Goal: Information Seeking & Learning: Learn about a topic

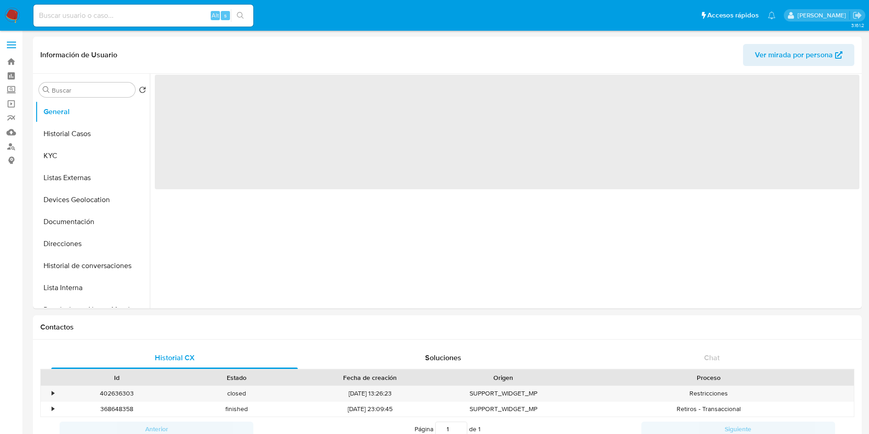
click at [115, 14] on input at bounding box center [143, 16] width 220 height 12
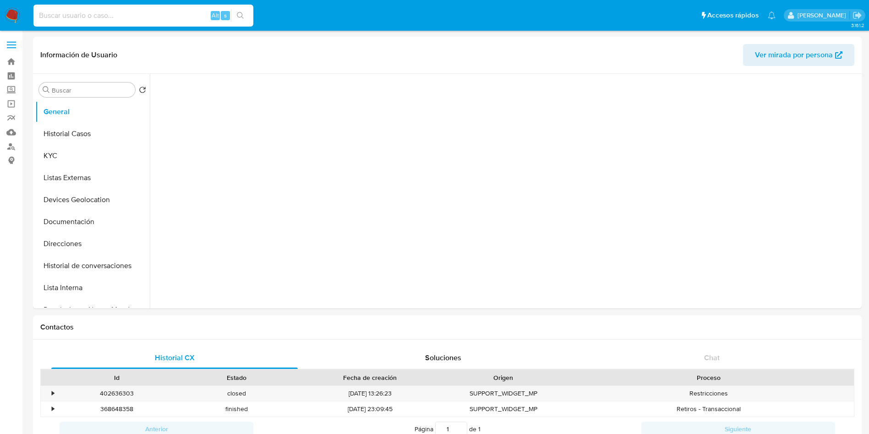
select select "10"
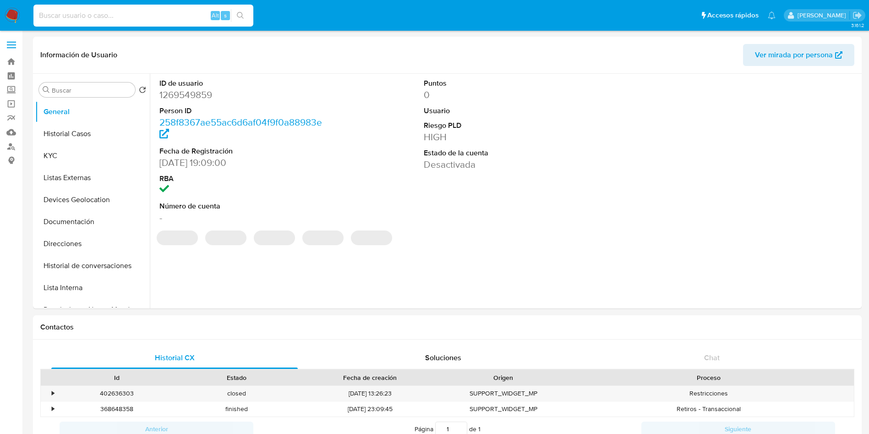
paste input "[PERSON_NAME]"
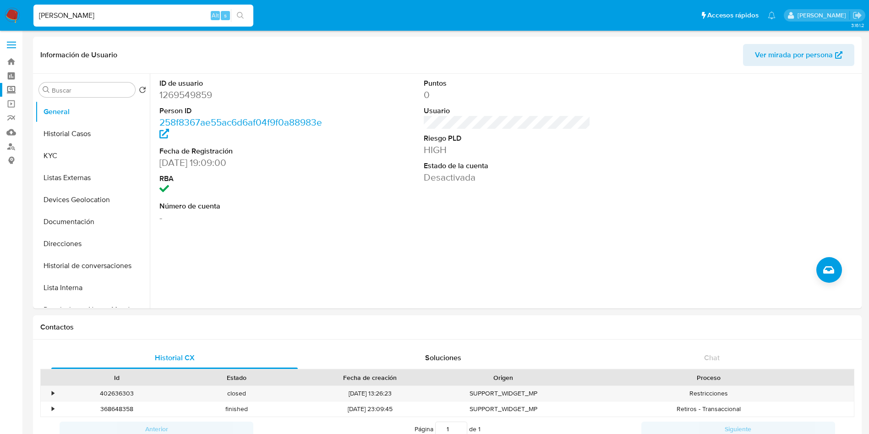
type input "[PERSON_NAME]"
click at [19, 86] on label "Screening" at bounding box center [54, 90] width 109 height 14
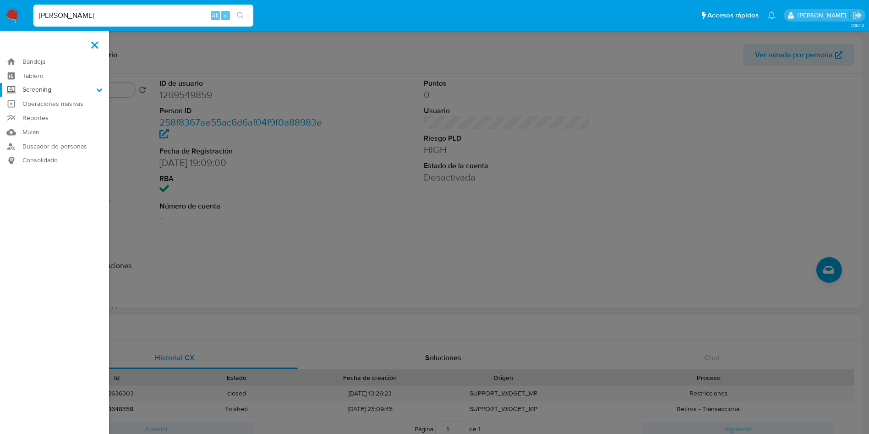
click at [0, 0] on input "Screening" at bounding box center [0, 0] width 0 height 0
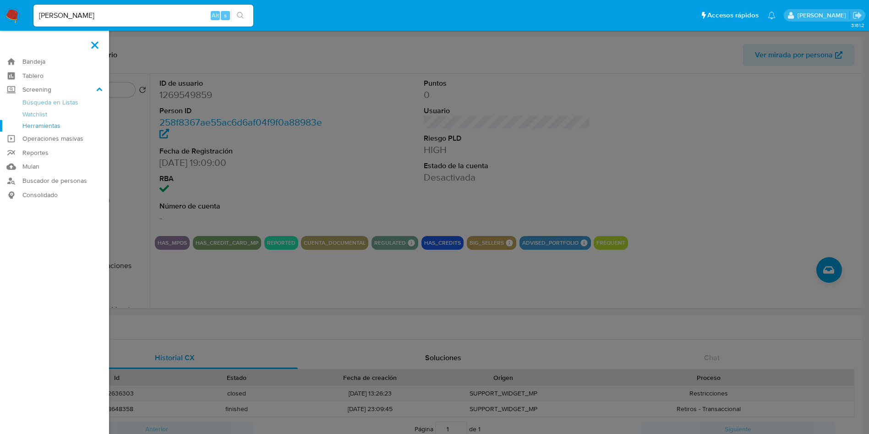
click at [55, 124] on link "Herramientas" at bounding box center [54, 125] width 109 height 11
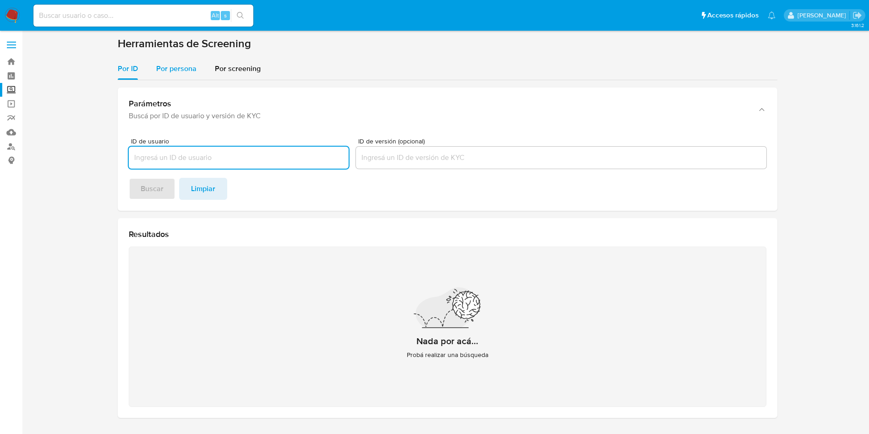
click at [172, 71] on span "Por persona" at bounding box center [176, 68] width 40 height 11
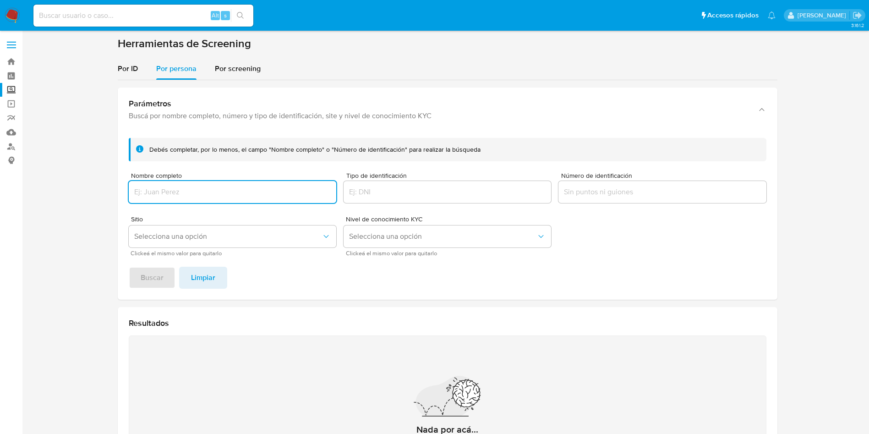
click at [207, 194] on input "Nombre completo" at bounding box center [232, 192] width 207 height 12
type input "[PERSON_NAME]"
click at [142, 273] on span "Buscar" at bounding box center [152, 277] width 23 height 20
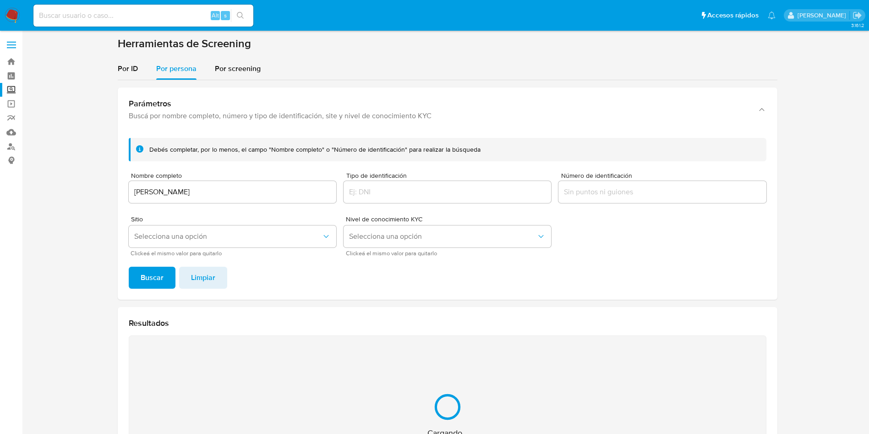
scroll to position [119, 0]
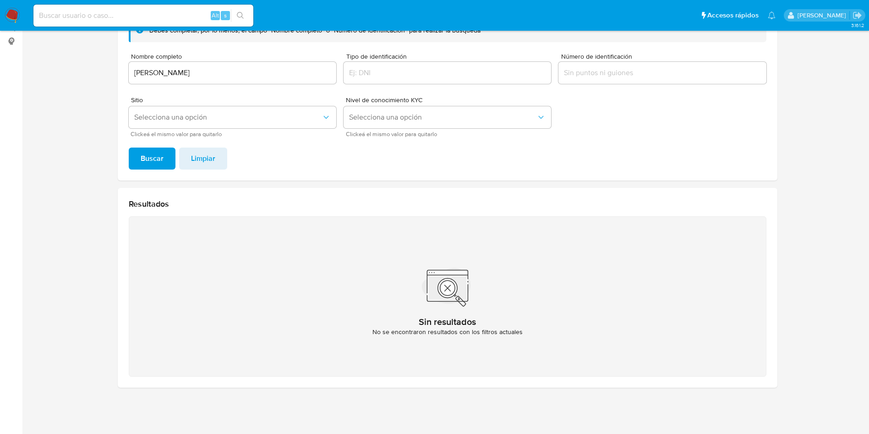
click at [180, 16] on input at bounding box center [143, 16] width 220 height 12
click at [224, 67] on input "LUCILA CONCEPCION HERNANDEZ" at bounding box center [232, 73] width 207 height 12
drag, startPoint x: 53, startPoint y: 38, endPoint x: 231, endPoint y: 60, distance: 179.0
click at [29, 33] on main "3.161.2" at bounding box center [434, 157] width 869 height 553
paste input "FARMACIA 1"
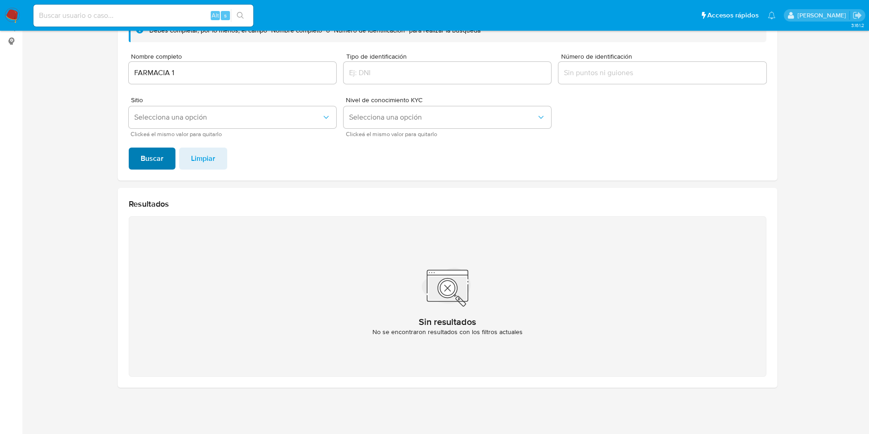
click at [157, 159] on span "Buscar" at bounding box center [152, 158] width 23 height 20
click at [194, 81] on div "FARMACIA 1" at bounding box center [232, 73] width 207 height 22
click at [191, 72] on input "FARMACIA 1" at bounding box center [232, 73] width 207 height 12
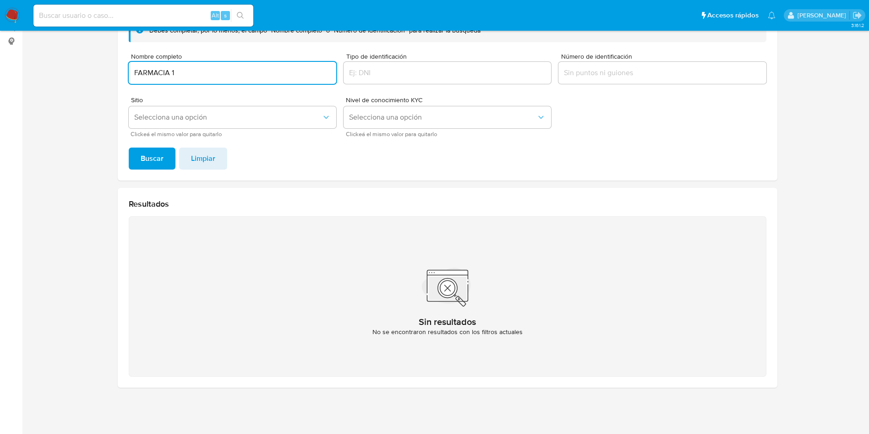
drag, startPoint x: 203, startPoint y: 71, endPoint x: 55, endPoint y: 45, distance: 150.1
click at [53, 45] on section at bounding box center [447, 156] width 829 height 477
type input "ISABEL OSORIO ANTONIO"
click at [151, 148] on span "Buscar" at bounding box center [152, 158] width 23 height 20
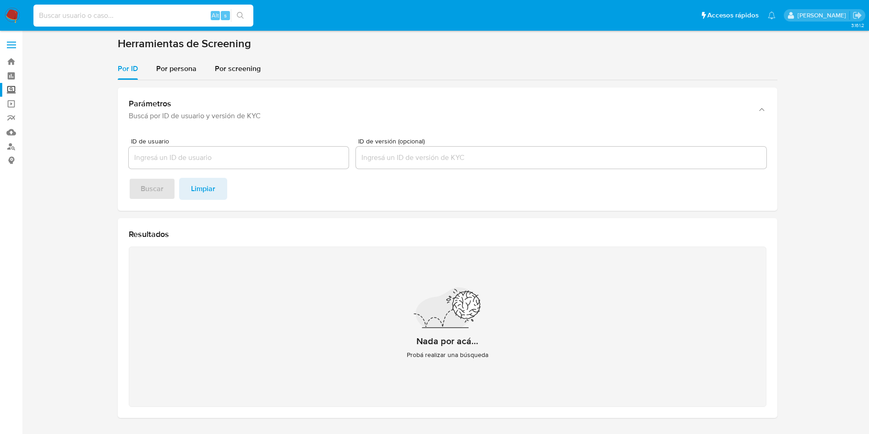
click at [120, 16] on input at bounding box center [143, 16] width 220 height 12
paste input "1269549859"
type input "1269549859"
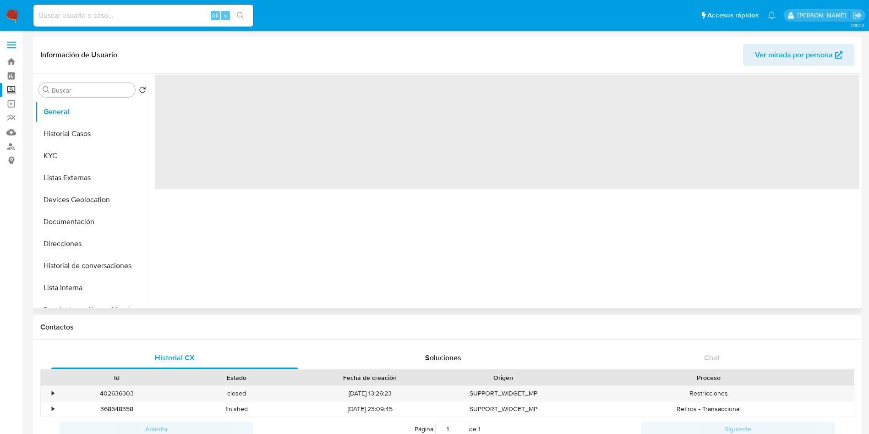
select select "10"
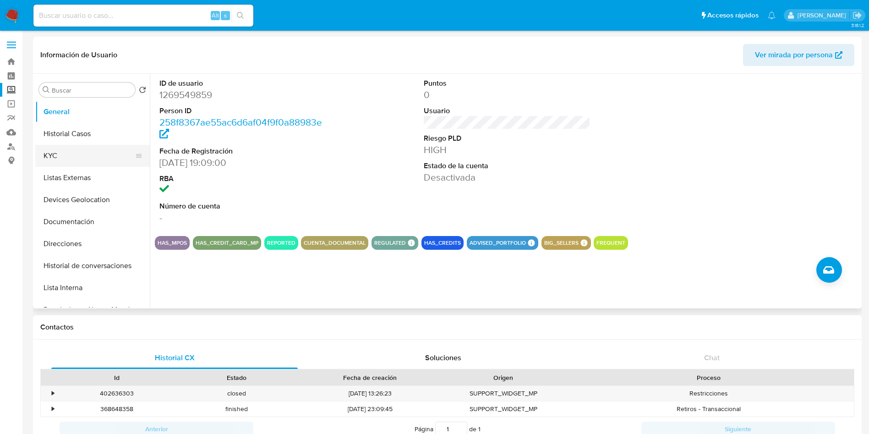
click at [65, 149] on button "KYC" at bounding box center [88, 156] width 107 height 22
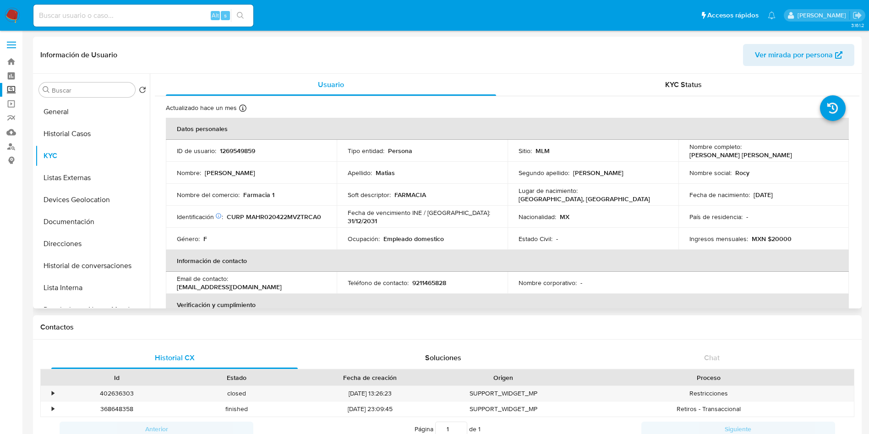
click at [407, 191] on p "FARMACIA" at bounding box center [410, 195] width 32 height 8
copy p "FARMACIA"
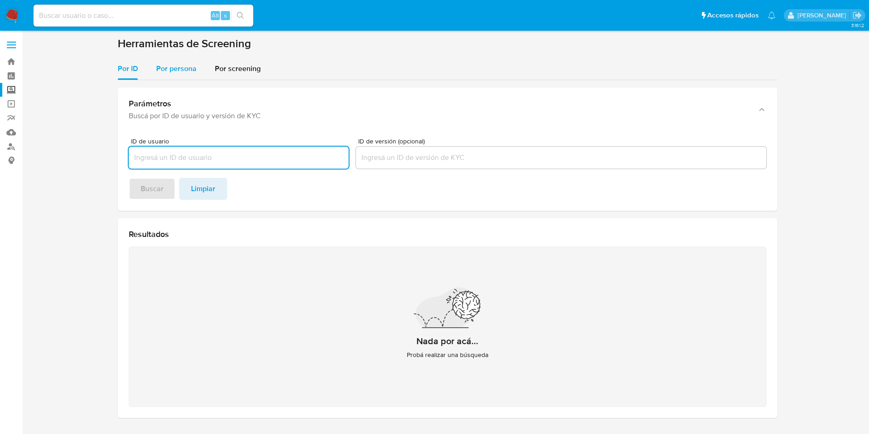
click at [178, 64] on span "Por persona" at bounding box center [176, 68] width 40 height 11
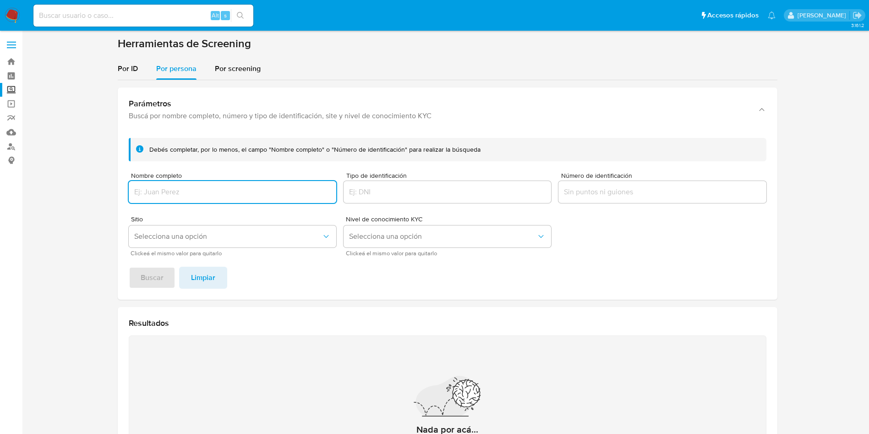
click at [141, 15] on input at bounding box center [143, 16] width 220 height 12
paste input "753984708"
type input "753984708"
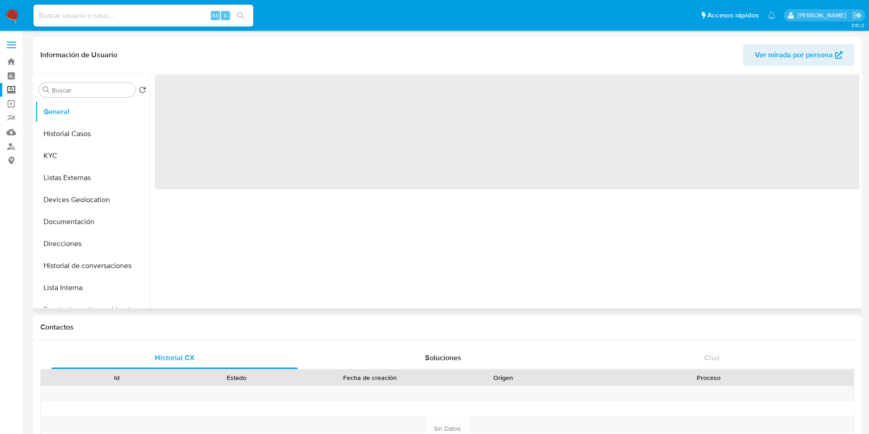
select select "10"
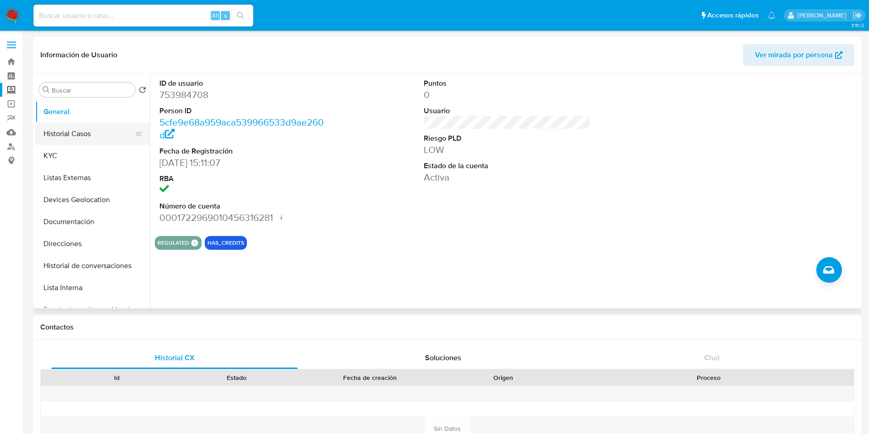
click at [101, 133] on button "Historial Casos" at bounding box center [88, 134] width 107 height 22
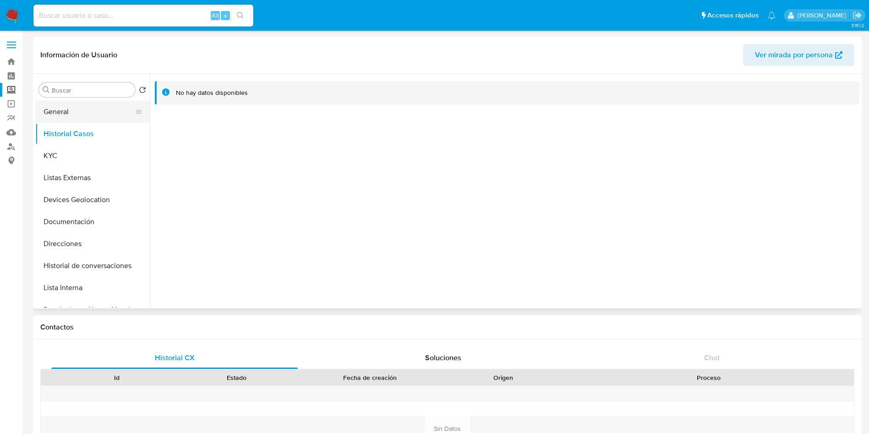
click at [97, 108] on button "General" at bounding box center [88, 112] width 107 height 22
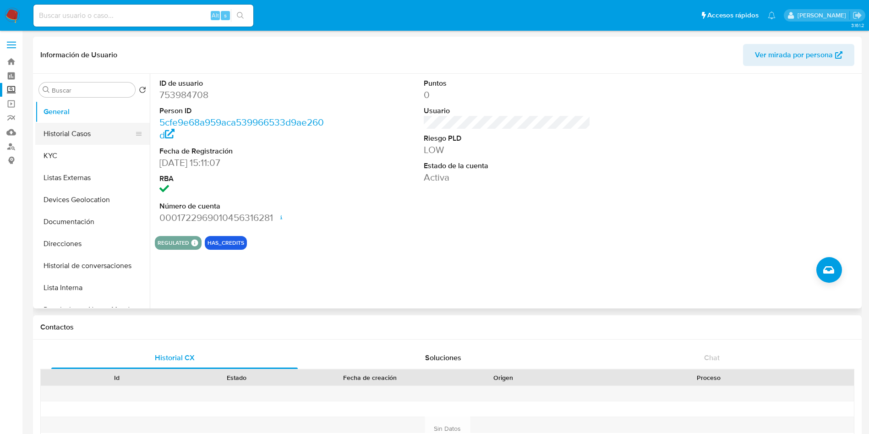
click at [65, 136] on button "Historial Casos" at bounding box center [88, 134] width 107 height 22
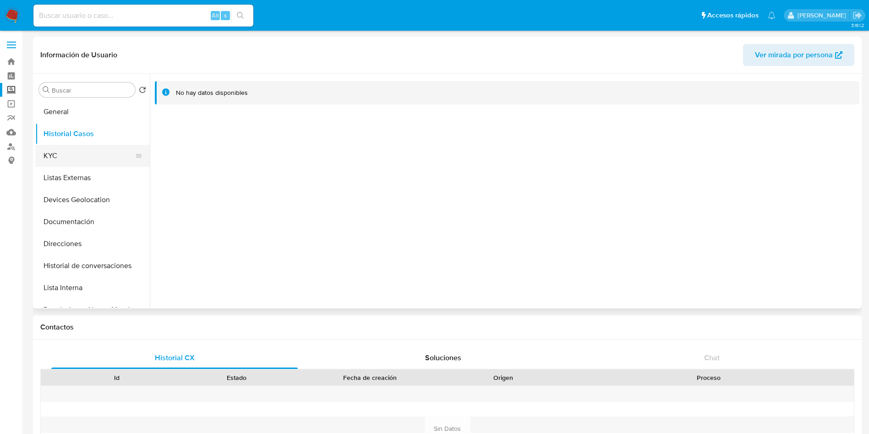
click at [90, 156] on button "KYC" at bounding box center [88, 156] width 107 height 22
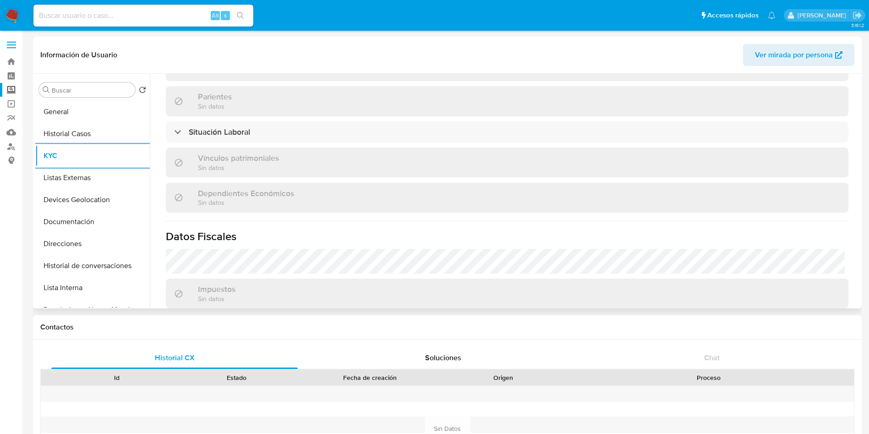
scroll to position [421, 0]
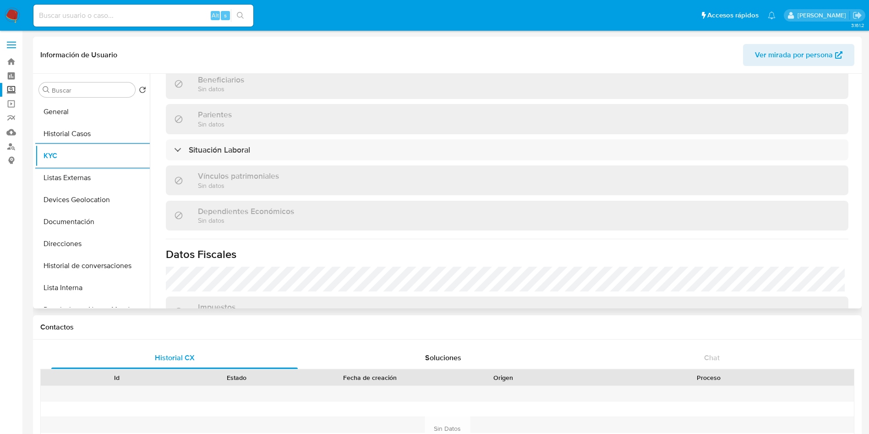
click at [659, 125] on div "Parientes Sin datos" at bounding box center [507, 119] width 682 height 30
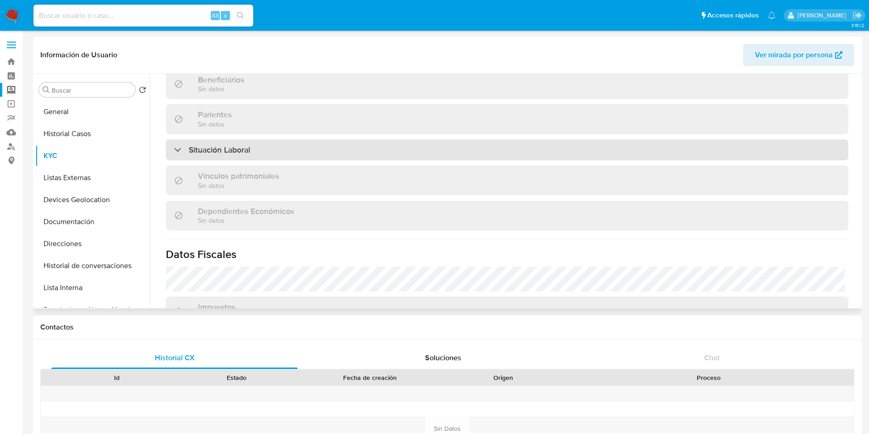
click at [622, 158] on div "Situación Laboral" at bounding box center [507, 149] width 682 height 21
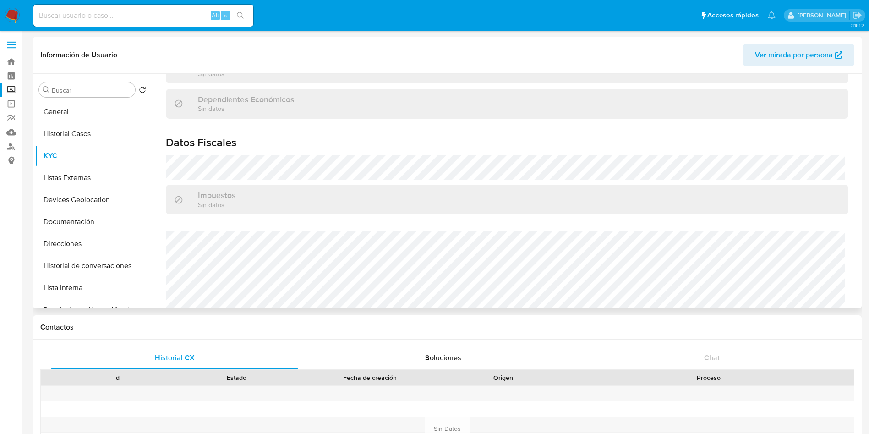
scroll to position [696, 0]
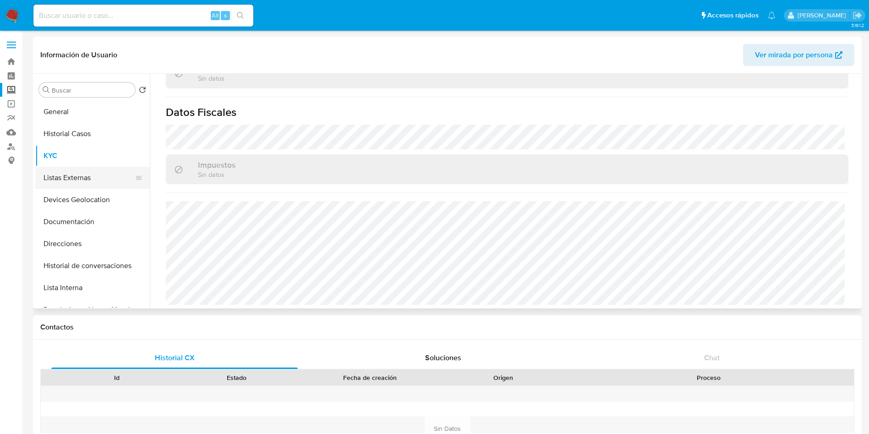
click at [82, 172] on button "Listas Externas" at bounding box center [88, 178] width 107 height 22
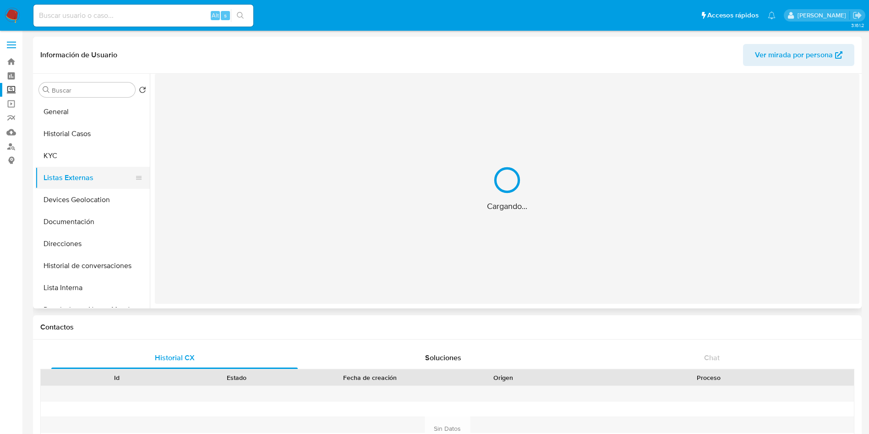
scroll to position [0, 0]
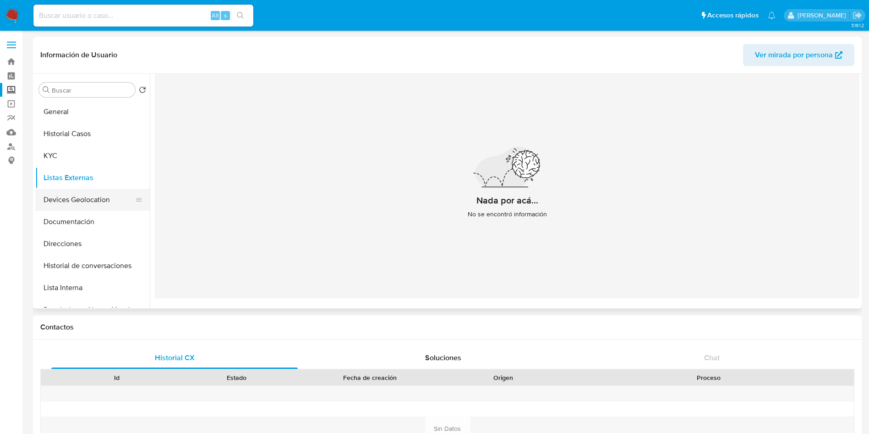
click at [87, 204] on button "Devices Geolocation" at bounding box center [88, 200] width 107 height 22
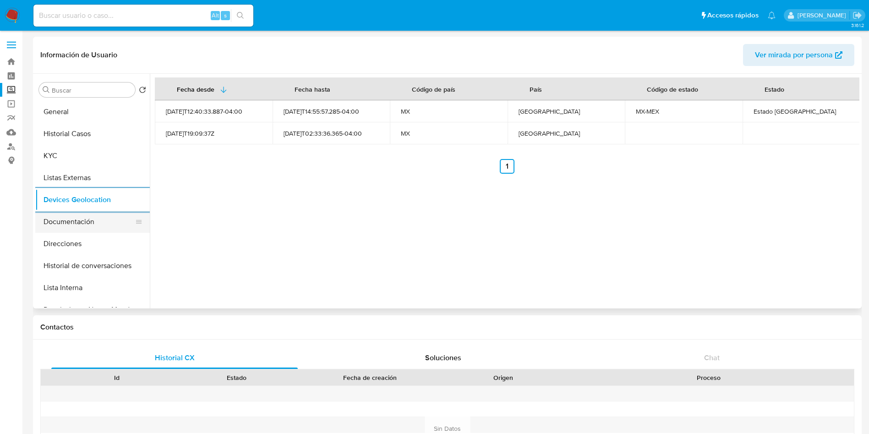
click at [98, 225] on button "Documentación" at bounding box center [88, 222] width 107 height 22
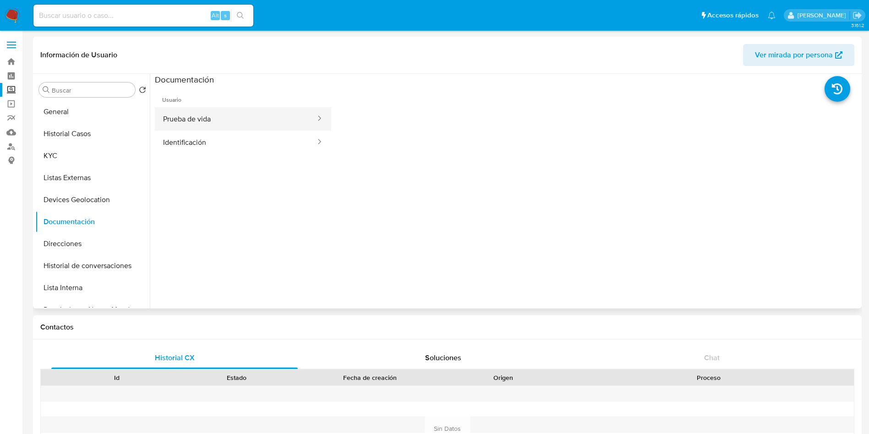
click at [218, 124] on button "Prueba de vida" at bounding box center [236, 118] width 162 height 23
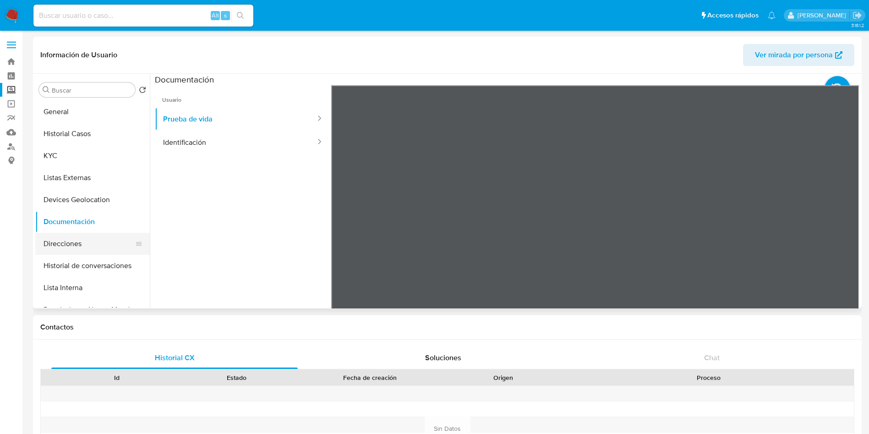
click at [76, 236] on button "Direcciones" at bounding box center [88, 244] width 107 height 22
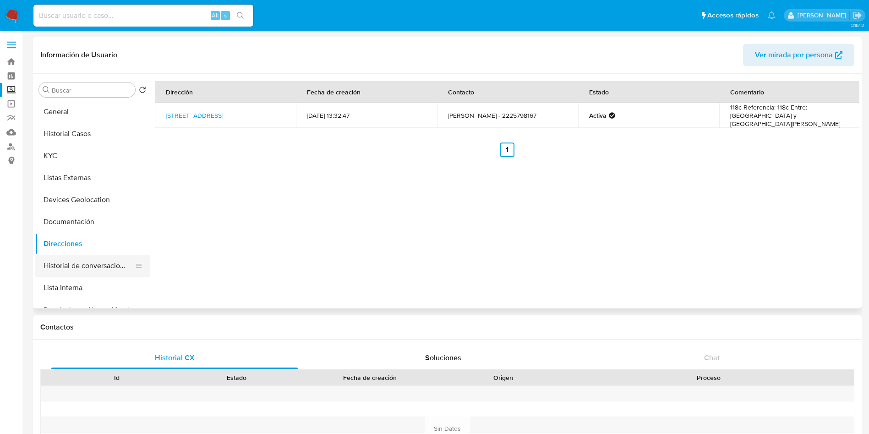
click at [86, 255] on button "Historial de conversaciones" at bounding box center [88, 266] width 107 height 22
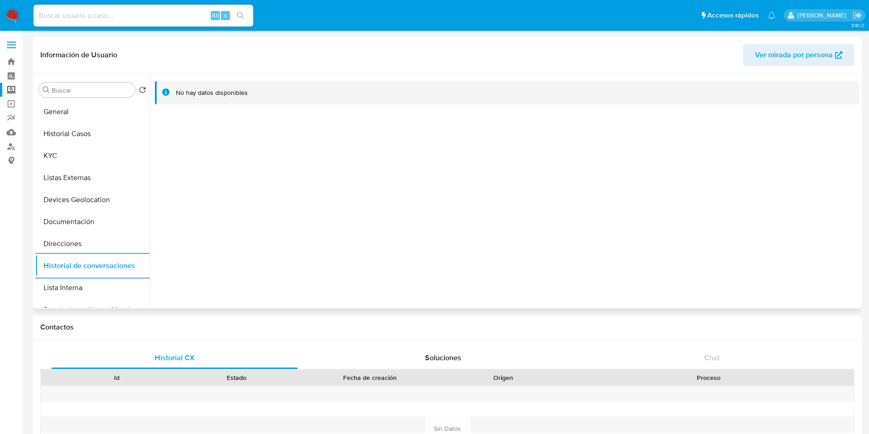
click at [35, 255] on button "Historial de conversaciones" at bounding box center [92, 266] width 115 height 22
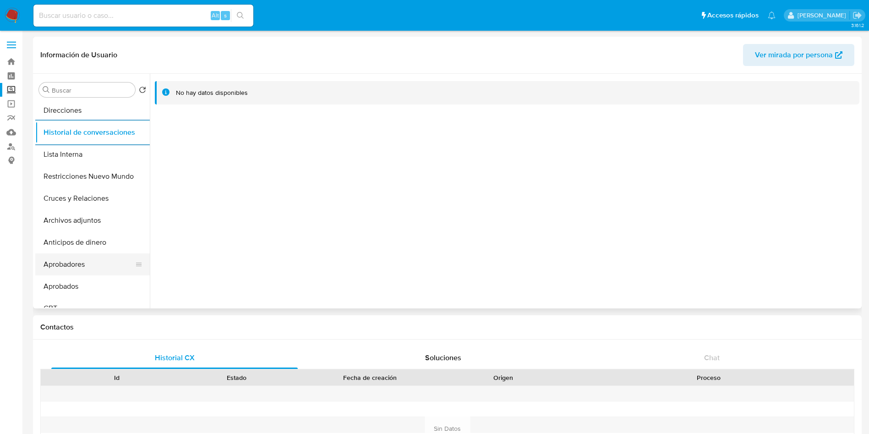
scroll to position [137, 0]
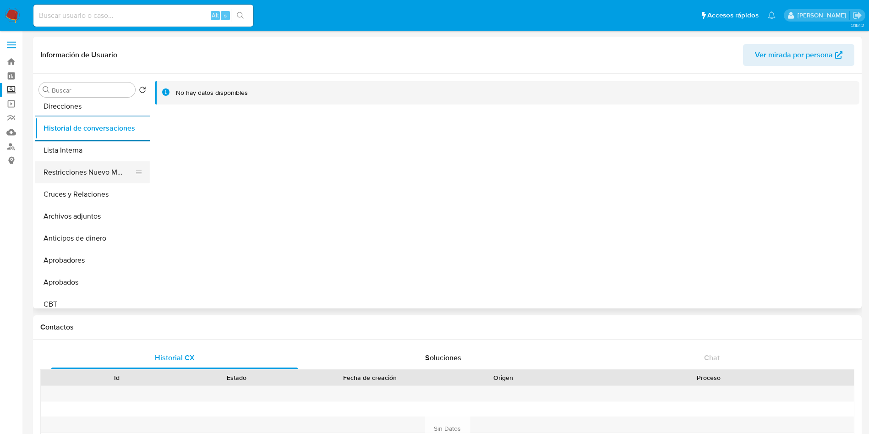
click at [71, 172] on button "Restricciones Nuevo Mundo" at bounding box center [88, 172] width 107 height 22
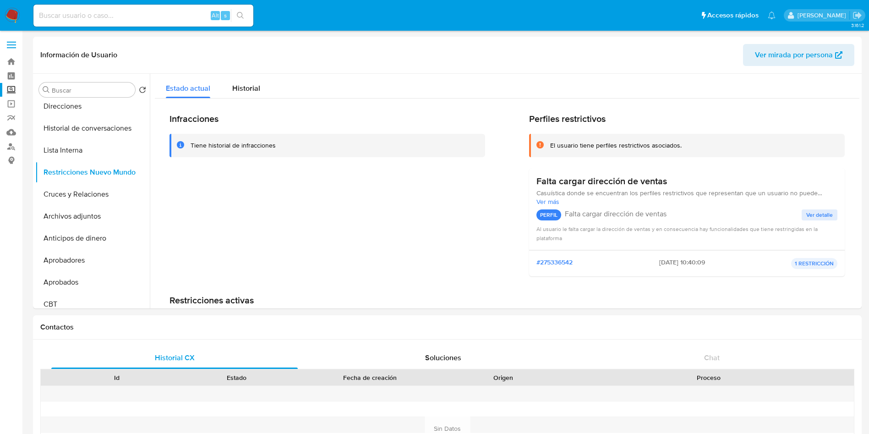
click at [130, 22] on div "Alt s" at bounding box center [143, 16] width 220 height 22
click at [131, 19] on input at bounding box center [143, 16] width 220 height 12
paste input "1007248212"
type input "1007248212"
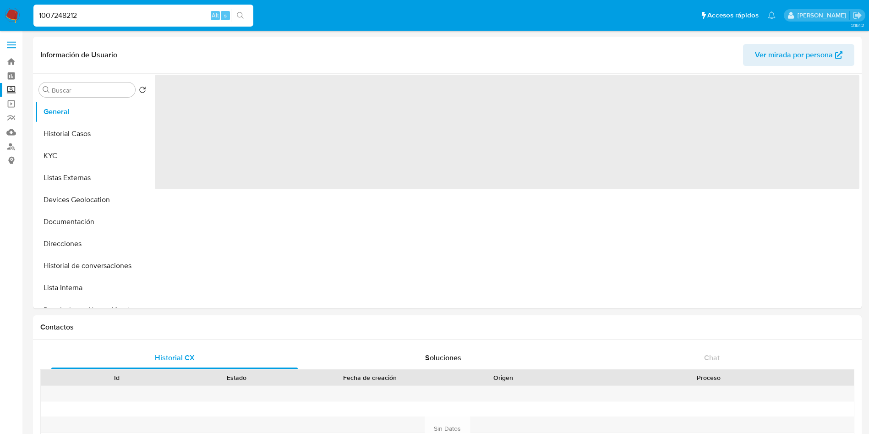
select select "10"
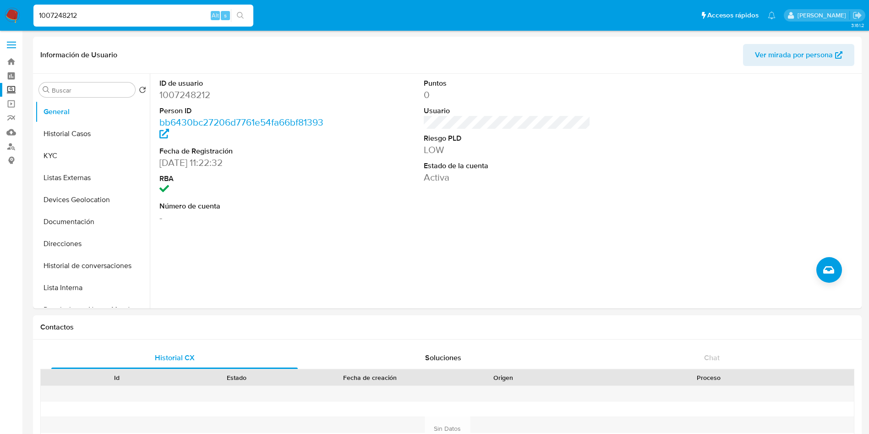
click at [172, 16] on input "1007248212" at bounding box center [143, 16] width 220 height 12
drag, startPoint x: 183, startPoint y: 21, endPoint x: 0, endPoint y: -14, distance: 186.5
paste input "753984708"
type input "753984708"
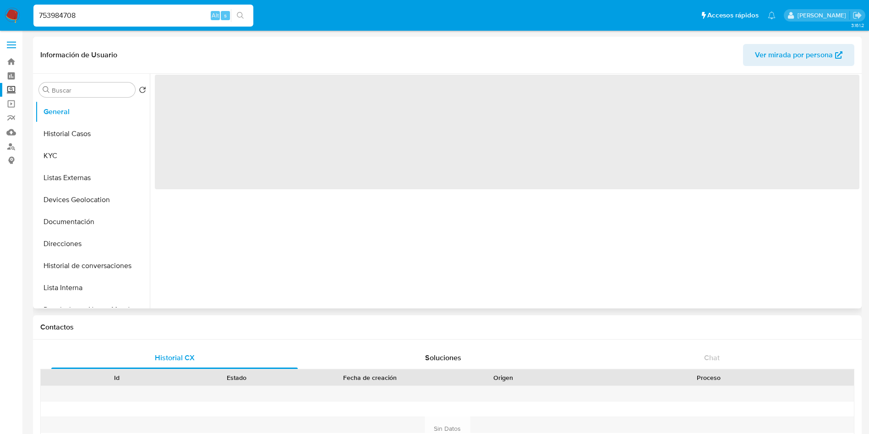
select select "10"
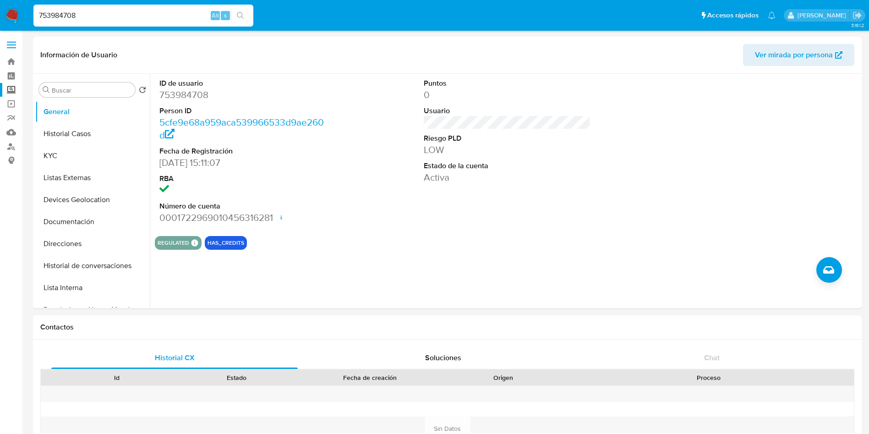
click at [98, 16] on input "753984708" at bounding box center [143, 16] width 220 height 12
drag, startPoint x: 121, startPoint y: 16, endPoint x: 0, endPoint y: -1, distance: 122.1
paste input "1007248212"
type input "1007248212"
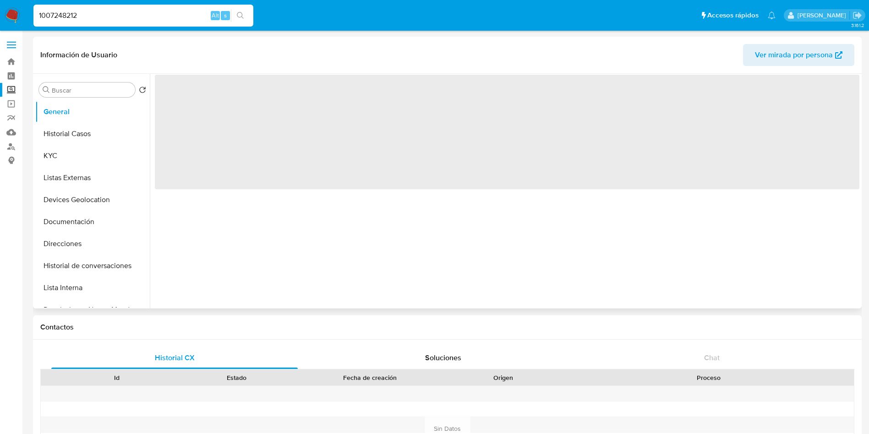
select select "10"
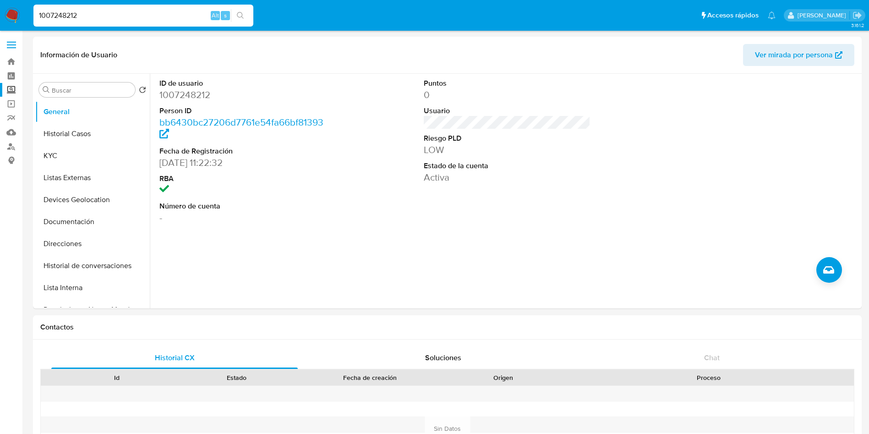
click at [121, 22] on div "1007248212 Alt s" at bounding box center [143, 16] width 220 height 22
click at [143, 16] on input "1007248212" at bounding box center [143, 16] width 220 height 12
drag, startPoint x: 108, startPoint y: 17, endPoint x: 21, endPoint y: 7, distance: 87.2
click at [22, 7] on nav "Pausado Ver notificaciones 1007248212 Alt s Accesos rápidos Presiona las siguie…" at bounding box center [434, 15] width 869 height 31
paste input "74254481"
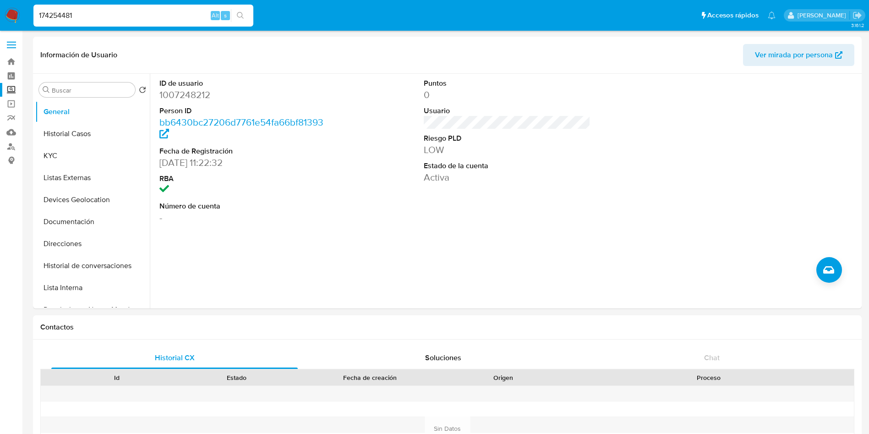
type input "174254481"
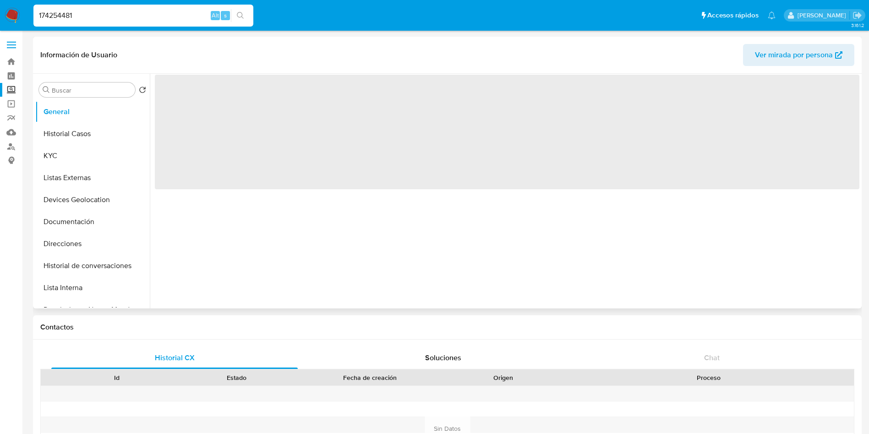
select select "10"
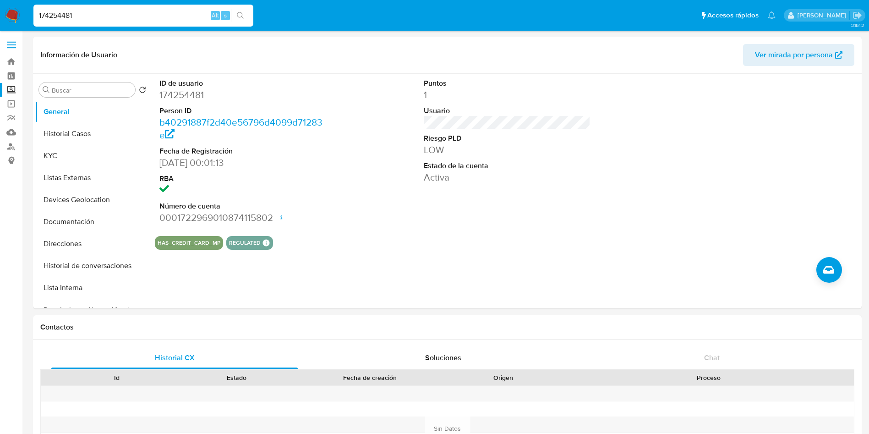
drag, startPoint x: 60, startPoint y: 128, endPoint x: 479, endPoint y: 133, distance: 418.7
click at [59, 128] on button "Historial Casos" at bounding box center [92, 134] width 115 height 22
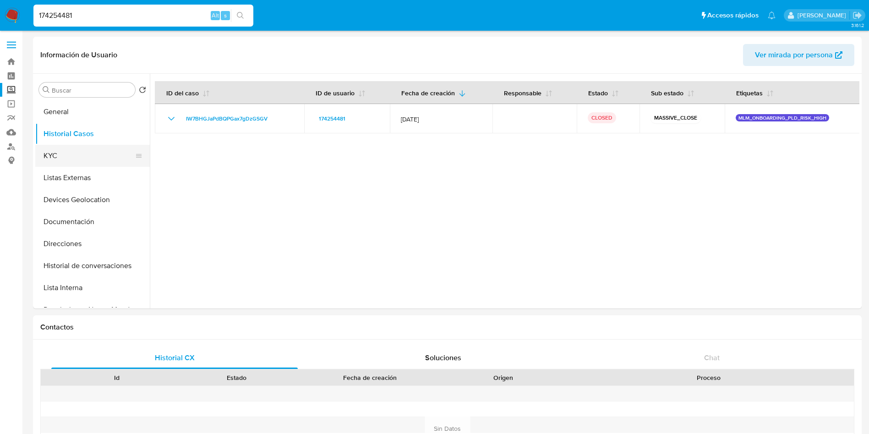
click at [61, 153] on button "KYC" at bounding box center [88, 156] width 107 height 22
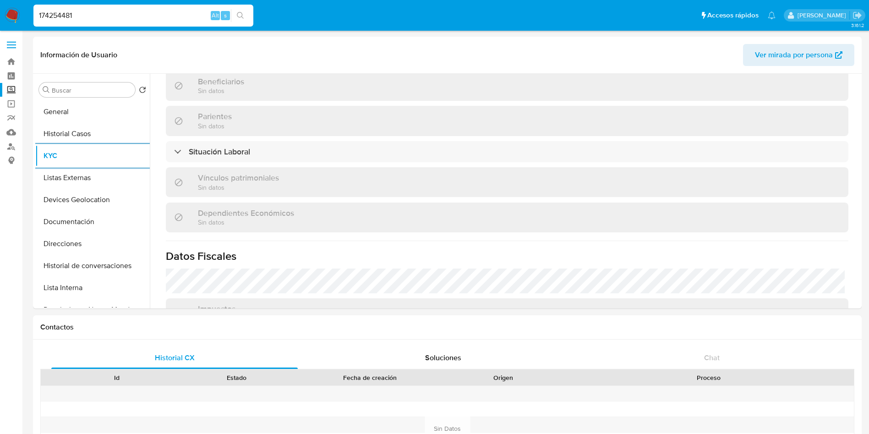
scroll to position [422, 0]
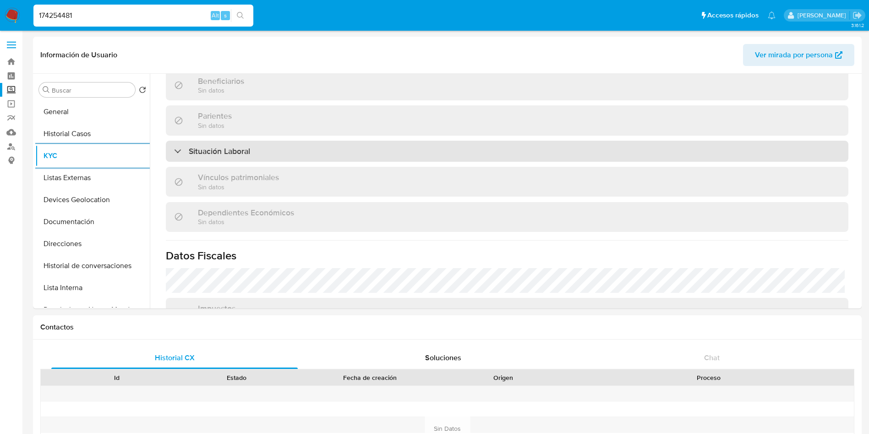
click at [368, 151] on div "Situación Laboral" at bounding box center [507, 151] width 682 height 21
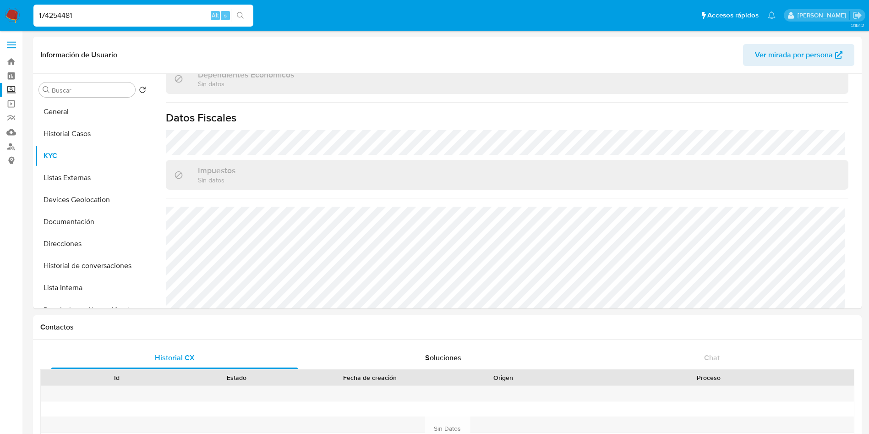
scroll to position [699, 0]
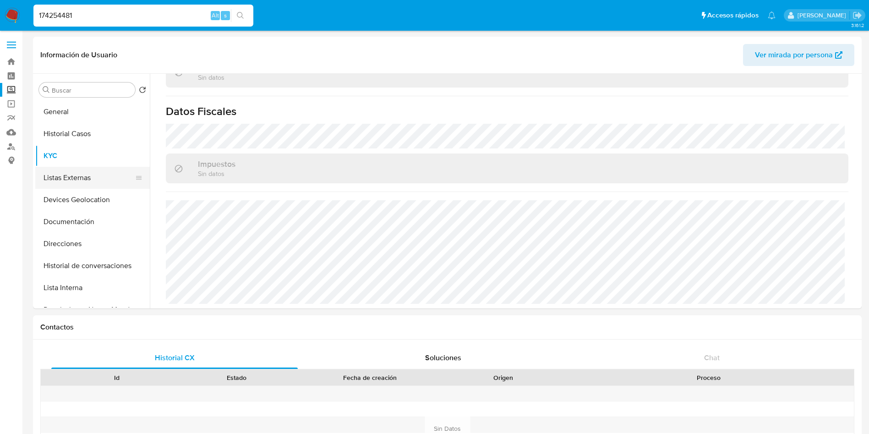
click at [70, 176] on button "Listas Externas" at bounding box center [88, 178] width 107 height 22
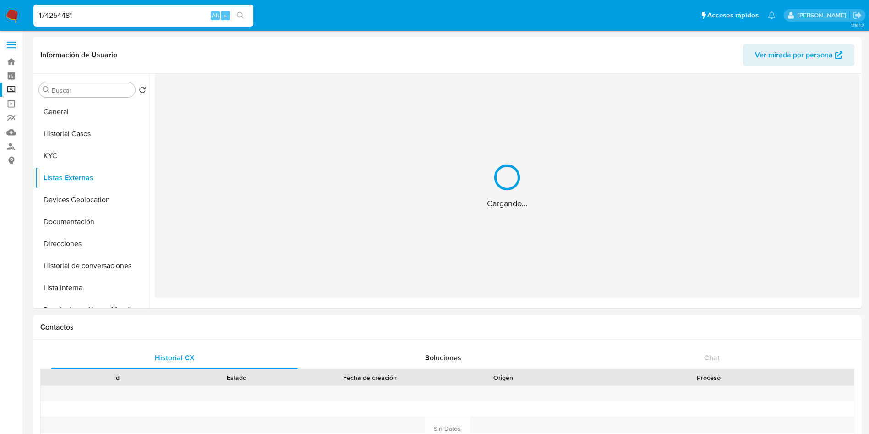
scroll to position [0, 0]
click at [72, 206] on button "Devices Geolocation" at bounding box center [88, 200] width 107 height 22
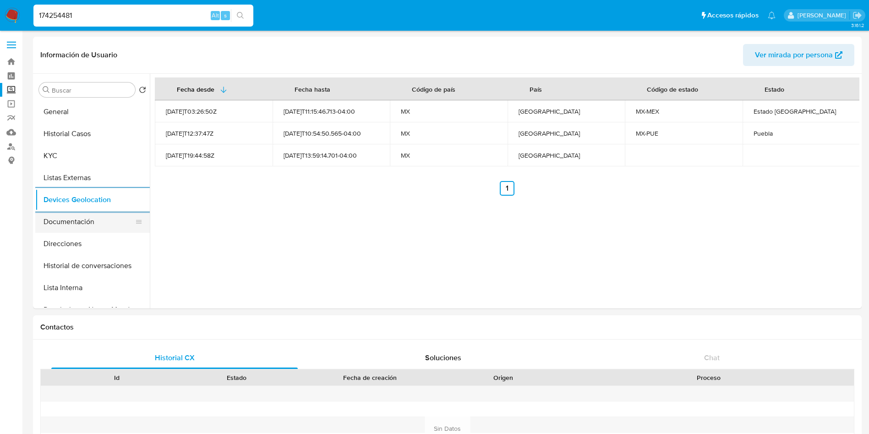
click at [67, 227] on button "Documentación" at bounding box center [88, 222] width 107 height 22
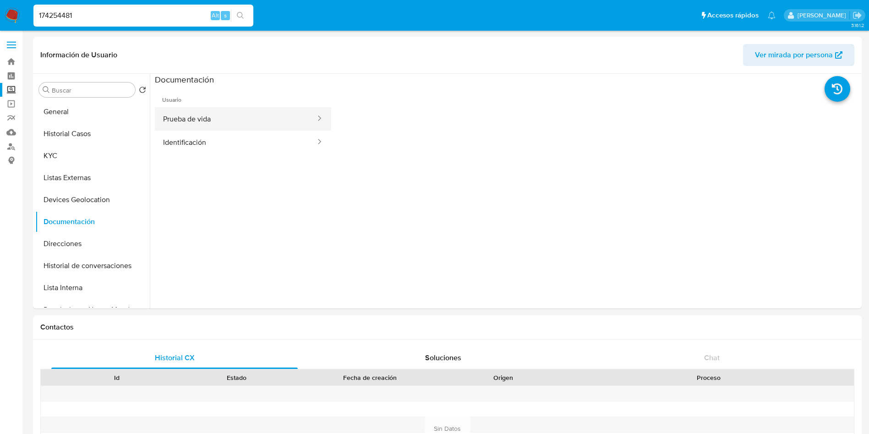
click at [188, 113] on button "Prueba de vida" at bounding box center [236, 118] width 162 height 23
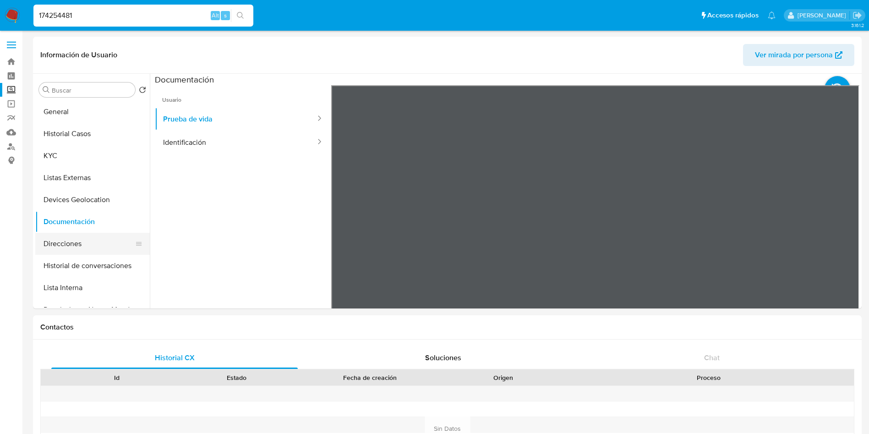
click at [66, 243] on button "Direcciones" at bounding box center [88, 244] width 107 height 22
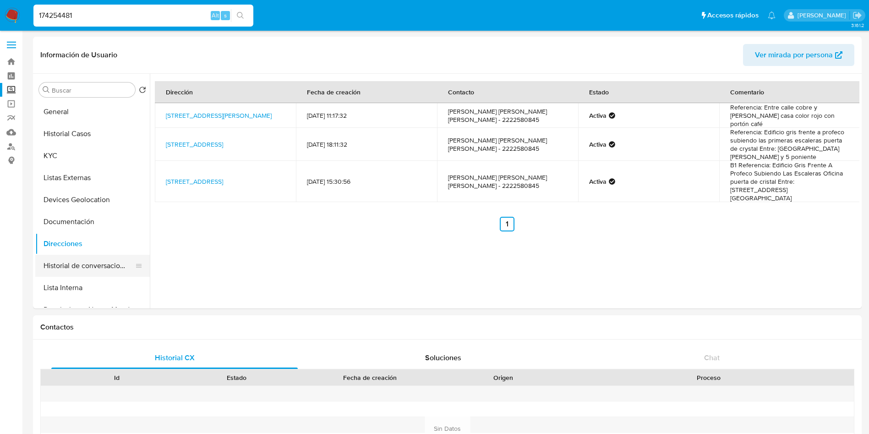
click at [81, 262] on button "Historial de conversaciones" at bounding box center [88, 266] width 107 height 22
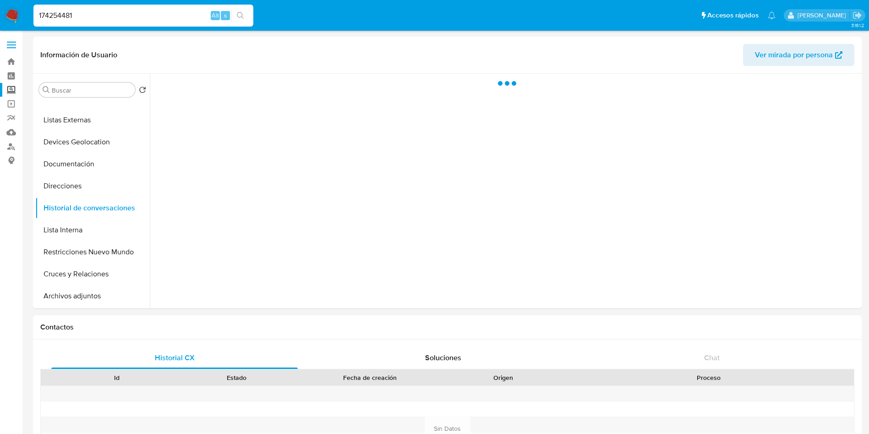
scroll to position [137, 0]
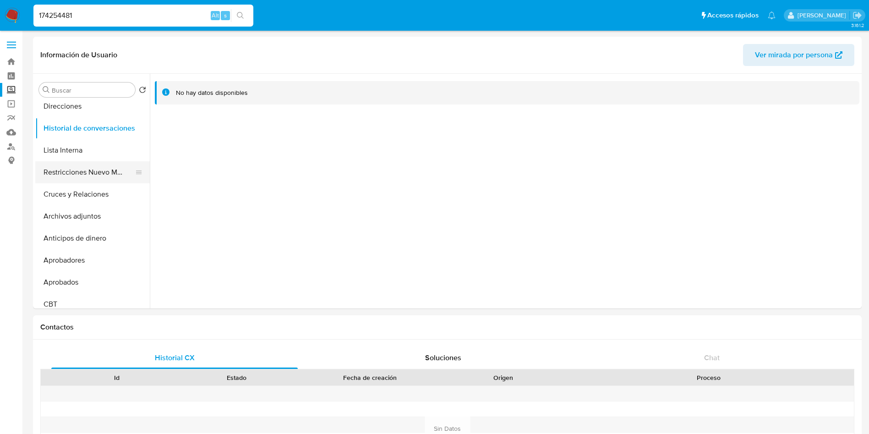
click at [82, 174] on button "Restricciones Nuevo Mundo" at bounding box center [88, 172] width 107 height 22
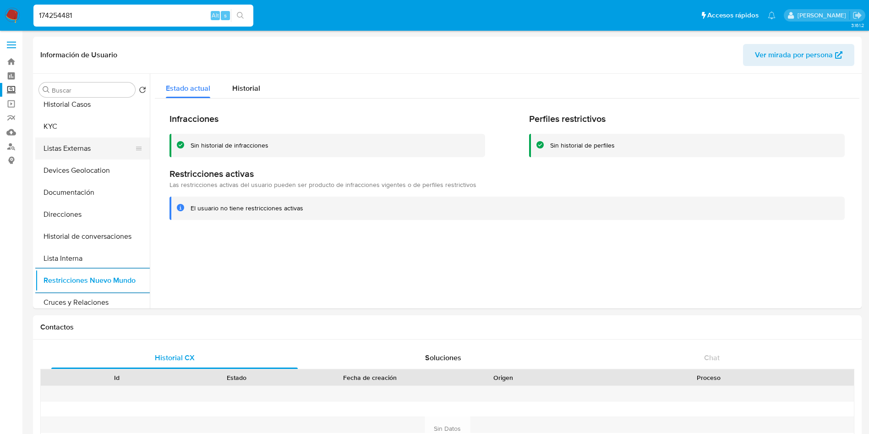
scroll to position [0, 0]
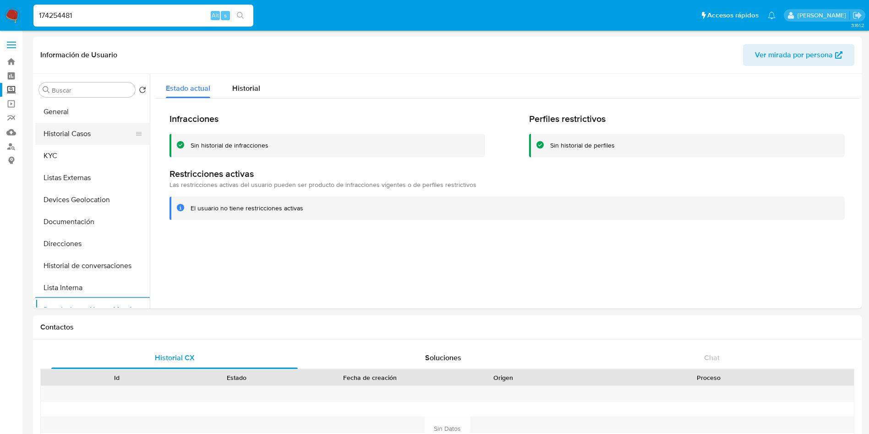
click at [90, 130] on button "Historial Casos" at bounding box center [88, 134] width 107 height 22
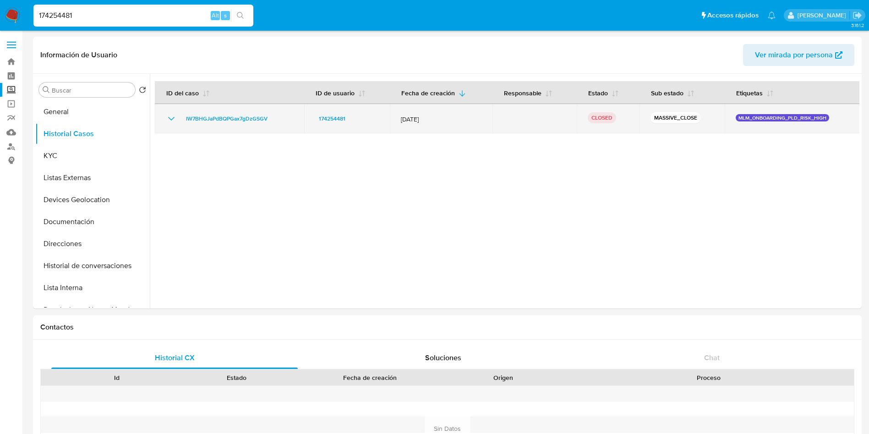
drag, startPoint x: 440, startPoint y: 122, endPoint x: 399, endPoint y: 119, distance: 41.3
click at [401, 119] on span "[DATE]" at bounding box center [441, 119] width 81 height 8
click at [167, 112] on td "IW7BHGJaPdBQPGax7gDzGSGV" at bounding box center [229, 118] width 149 height 29
click at [168, 116] on icon "Mostrar/Ocultar" at bounding box center [171, 118] width 11 height 11
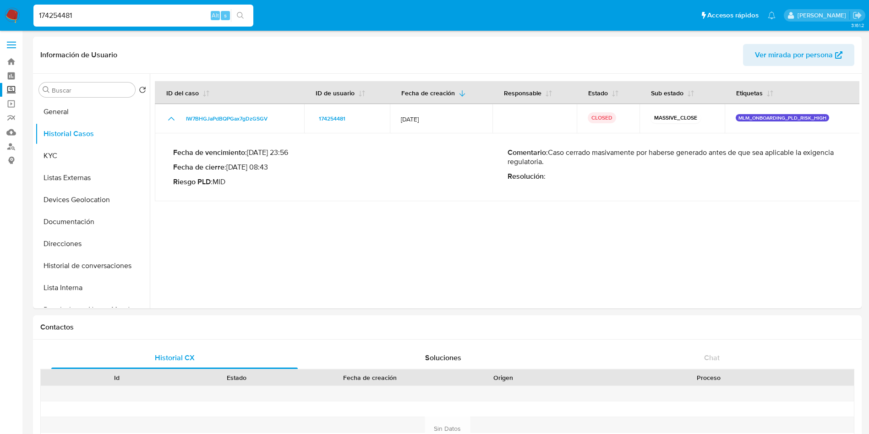
select select "10"
drag, startPoint x: 642, startPoint y: 152, endPoint x: 578, endPoint y: 166, distance: 65.6
click at [578, 166] on p "Comentario : Caso cerrado masivamente por haberse generado antes de que sea apl…" at bounding box center [675, 157] width 334 height 18
